Goal: Register for event/course

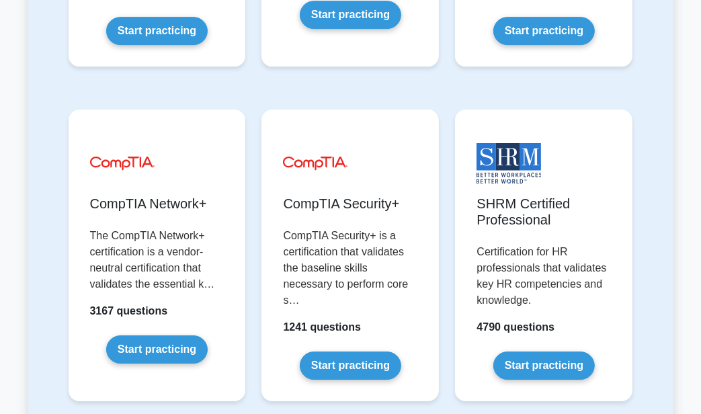
scroll to position [3006, 0]
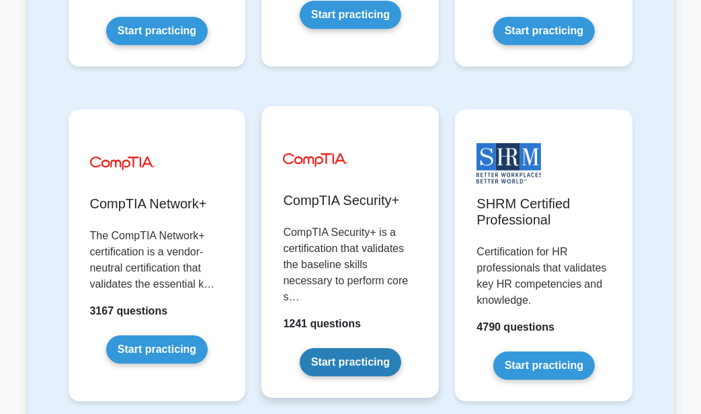
click at [386, 348] on link "Start practicing" at bounding box center [350, 362] width 101 height 28
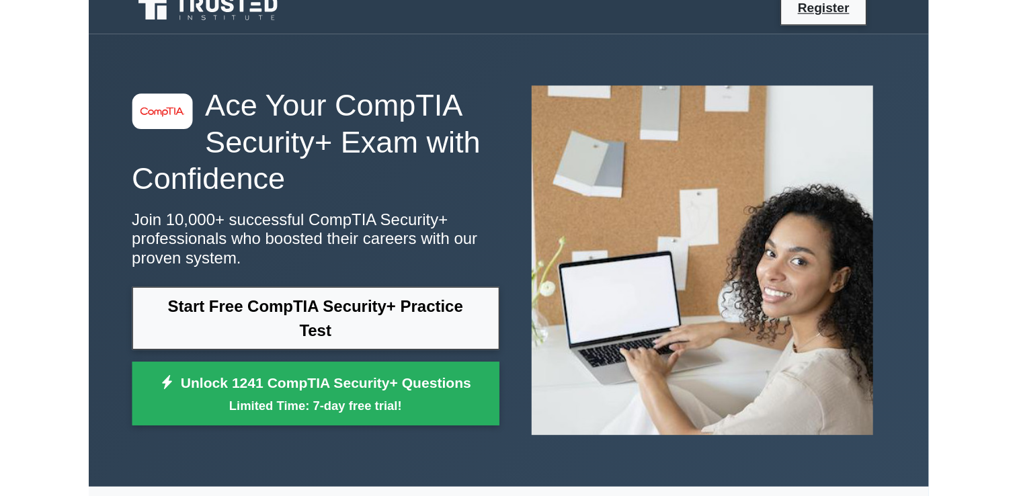
scroll to position [17, 0]
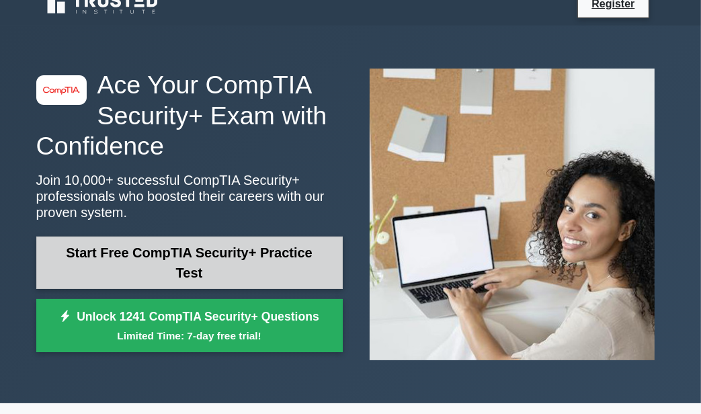
click at [305, 246] on link "Start Free CompTIA Security+ Practice Test" at bounding box center [189, 262] width 306 height 52
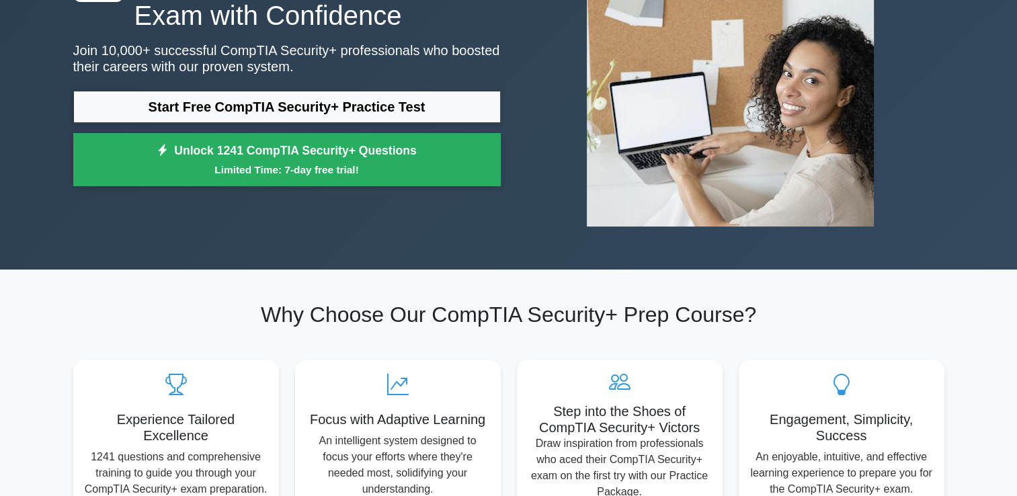
scroll to position [0, 0]
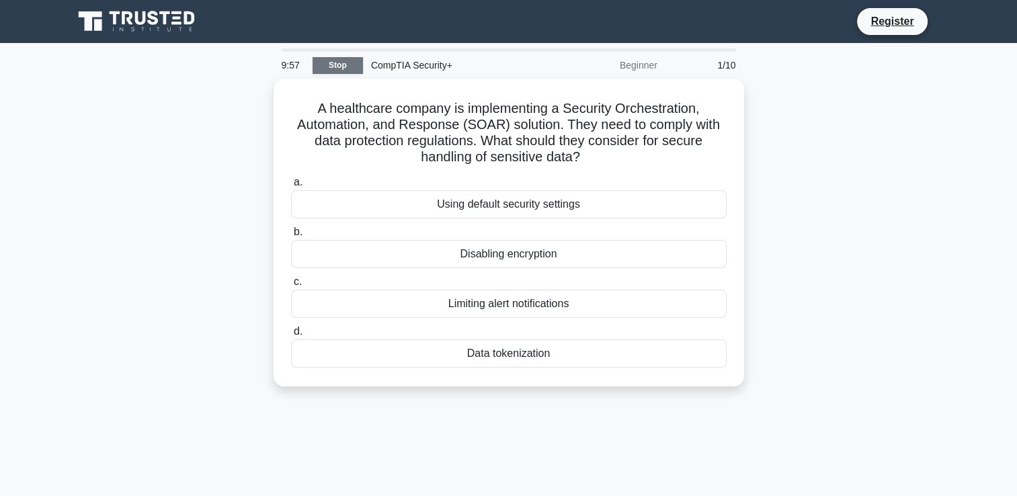
click at [327, 62] on link "Stop" at bounding box center [337, 65] width 50 height 17
